Goal: Use online tool/utility: Use online tool/utility

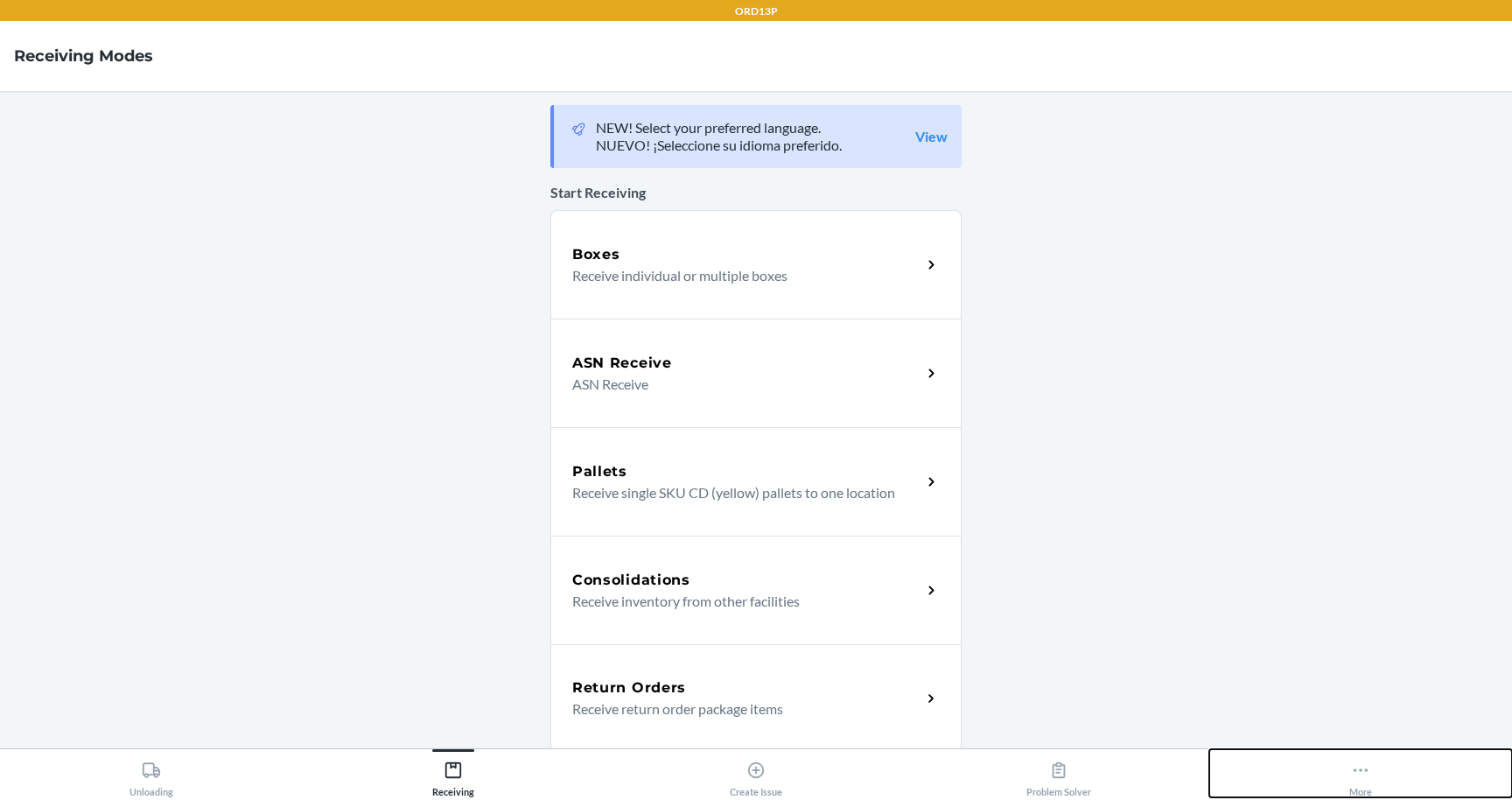
click at [1353, 767] on icon at bounding box center [1360, 769] width 19 height 19
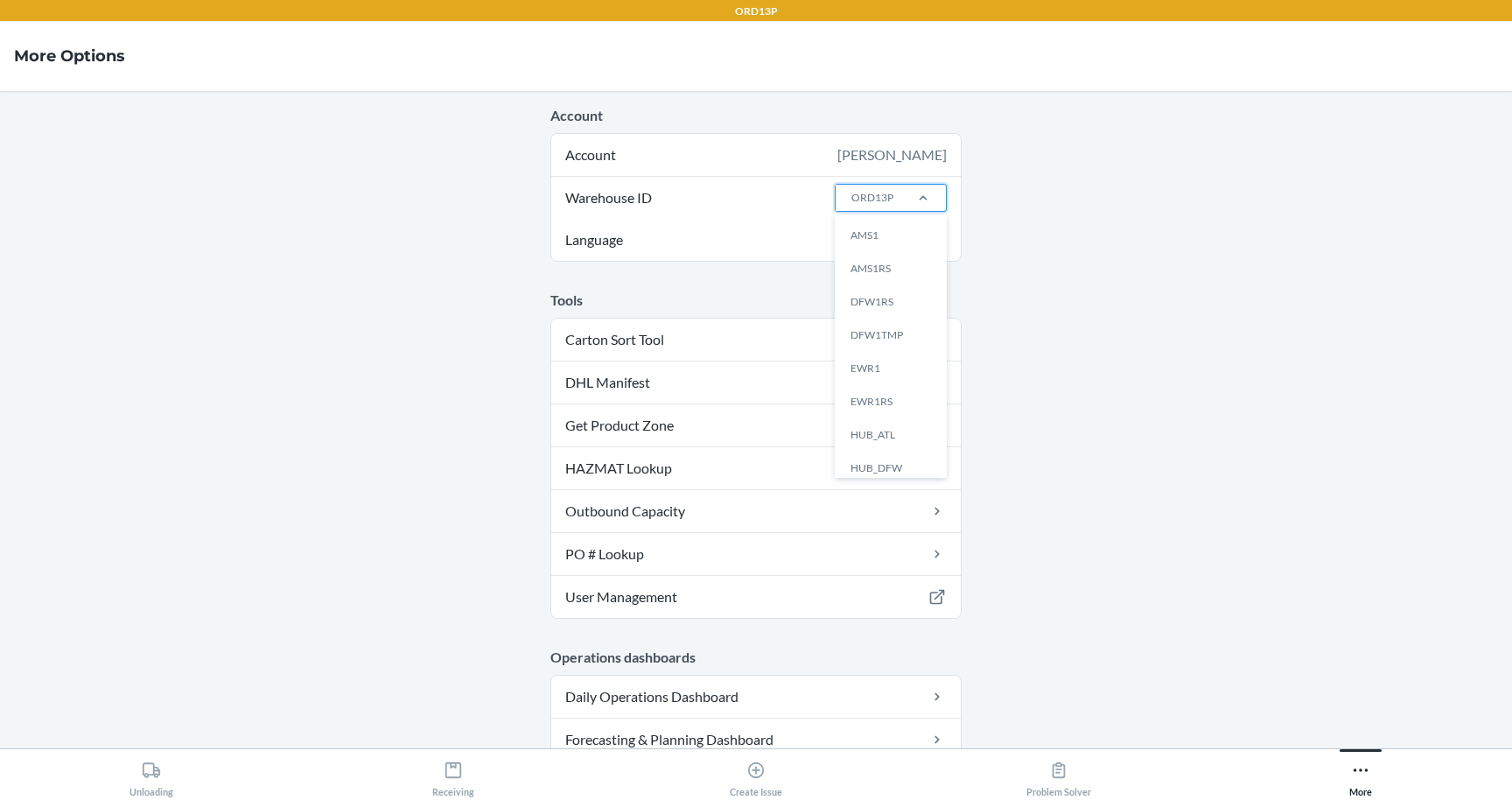
click at [881, 194] on div "ORD13P" at bounding box center [872, 198] width 42 height 16
click at [851, 194] on input "Warehouse ID option AMS1 focused, 1 of 25. 25 results available. Use Up and Dow…" at bounding box center [850, 198] width 2 height 16
type input "sfl_"
click at [882, 233] on div "SFL_ATL_001" at bounding box center [895, 235] width 94 height 33
click at [866, 206] on input "sfl_" at bounding box center [857, 198] width 16 height 16
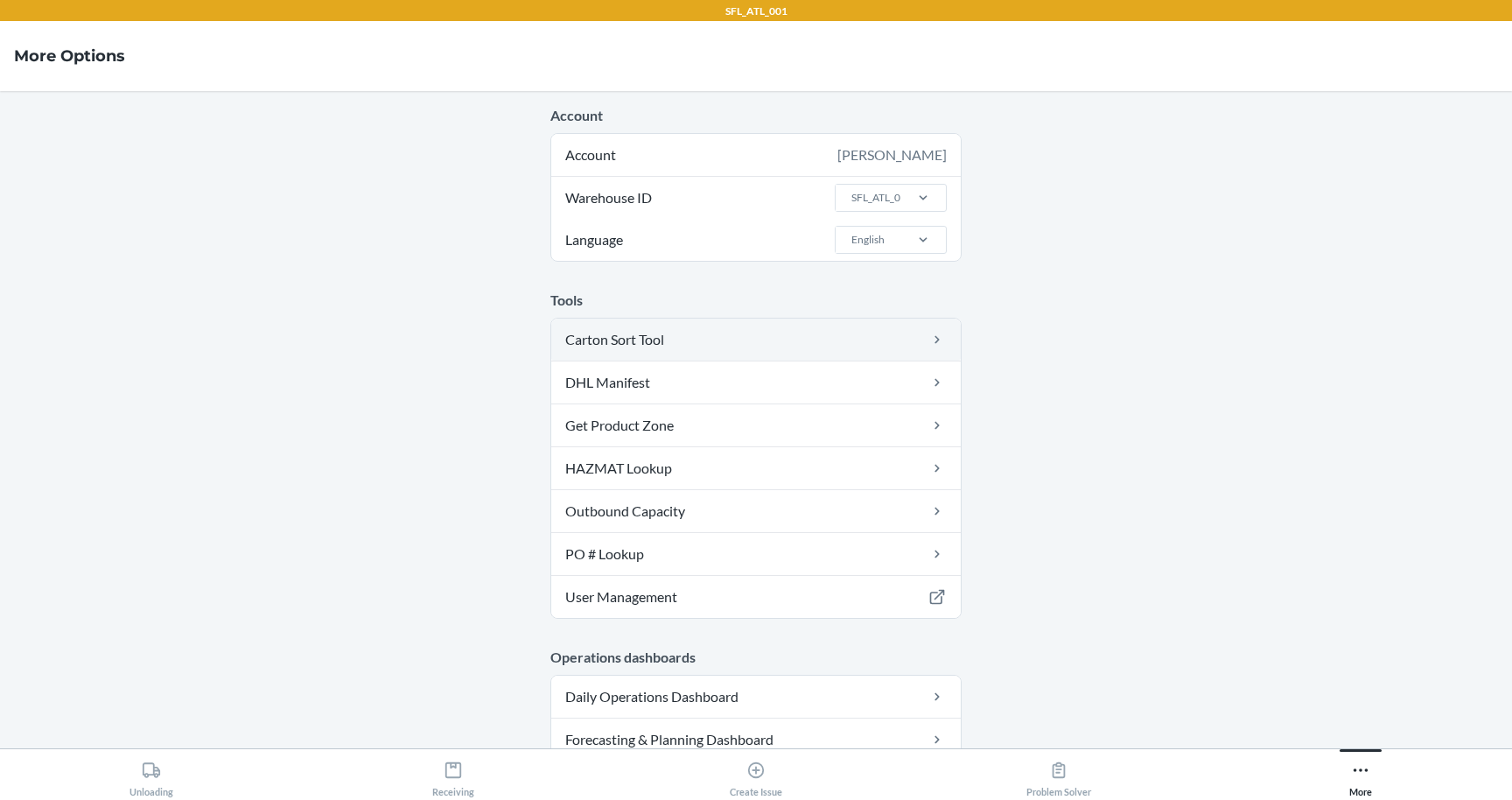
click at [675, 346] on link "Carton Sort Tool" at bounding box center [756, 339] width 409 height 42
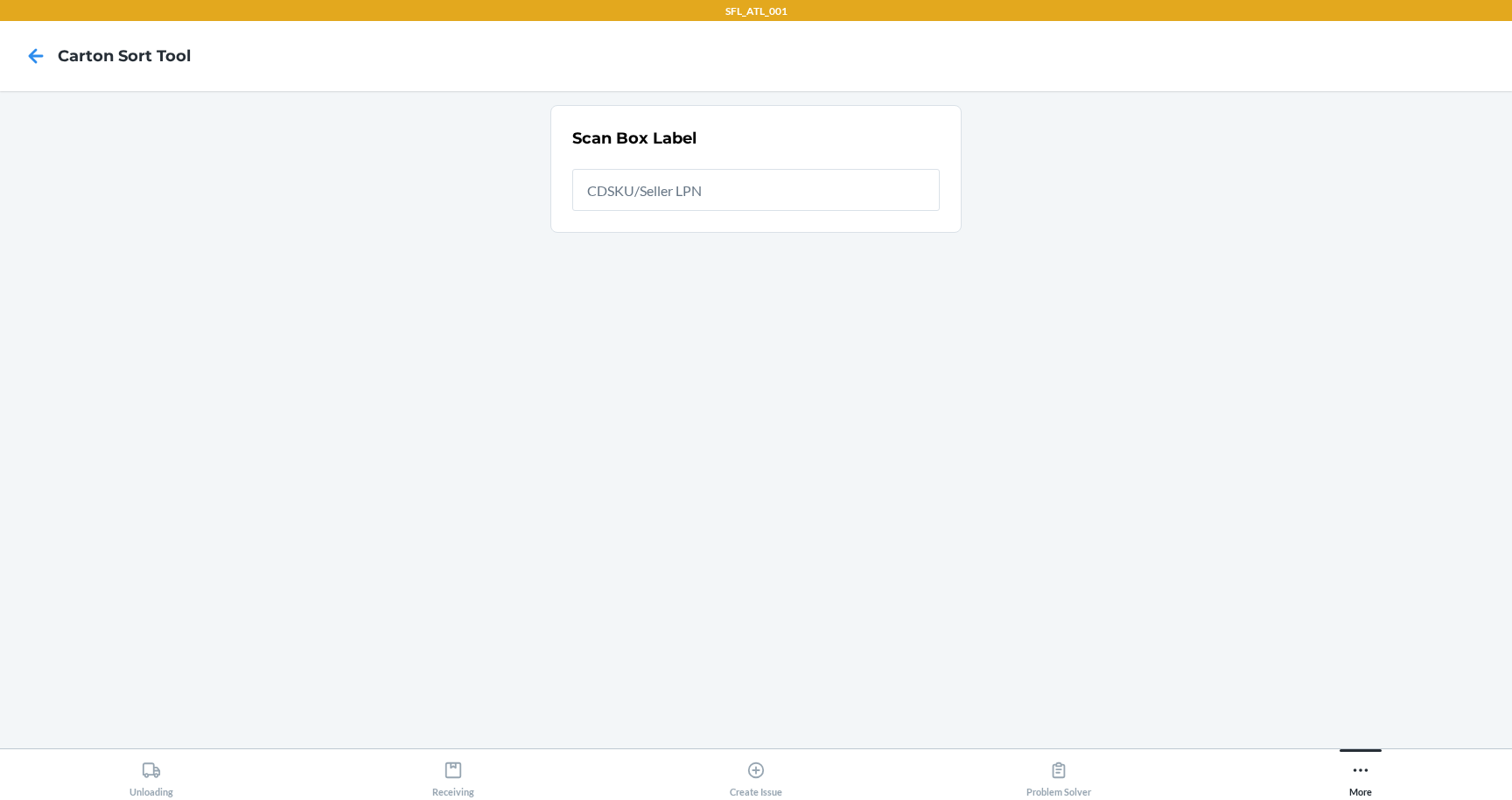
click at [34, 31] on nav "Carton Sort Tool" at bounding box center [756, 56] width 1512 height 70
click at [34, 54] on icon at bounding box center [35, 56] width 30 height 30
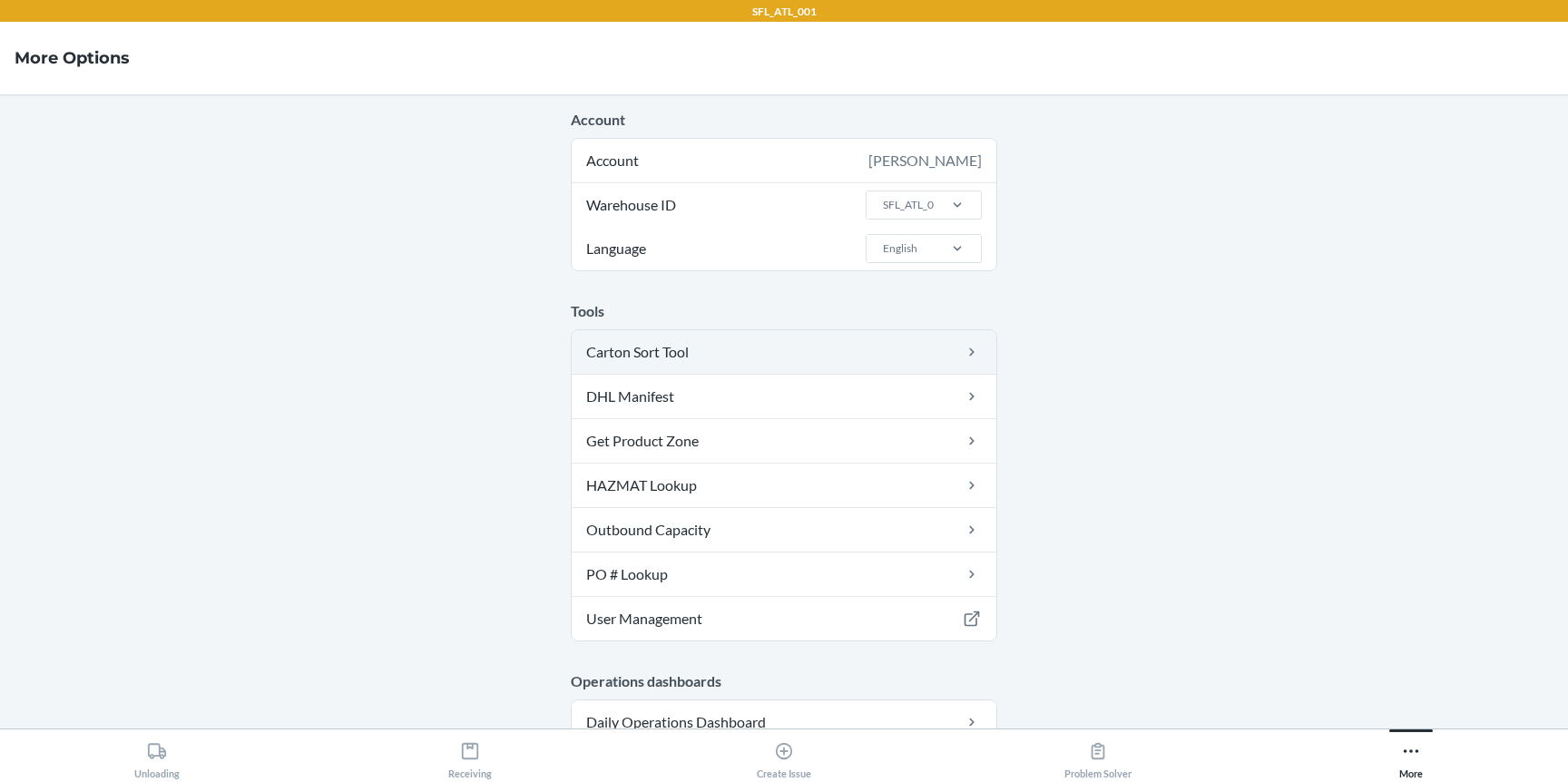
click at [666, 364] on link "Carton Sort Tool" at bounding box center [784, 352] width 424 height 44
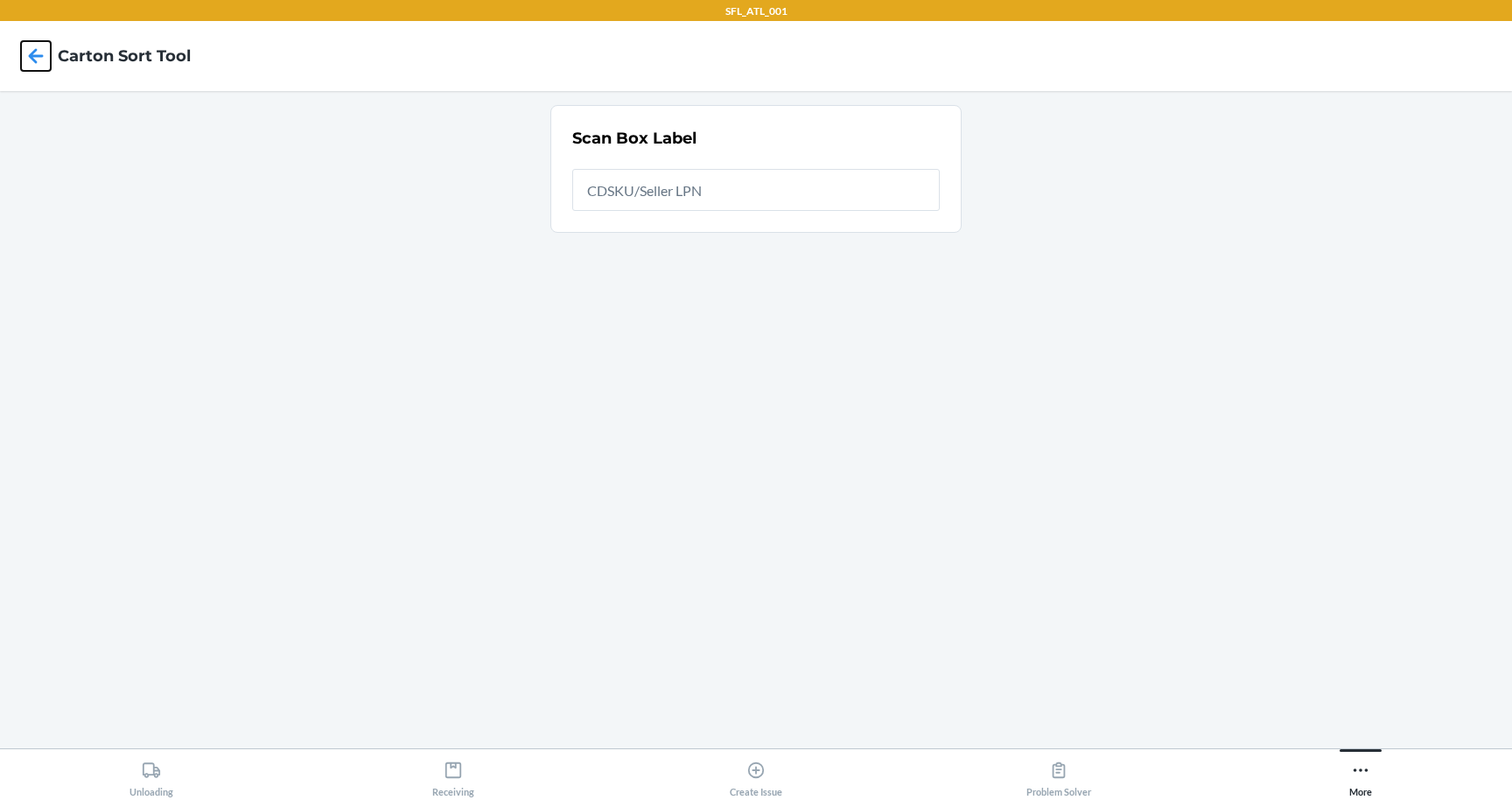
click at [32, 62] on icon at bounding box center [35, 56] width 30 height 30
